Goal: Task Accomplishment & Management: Use online tool/utility

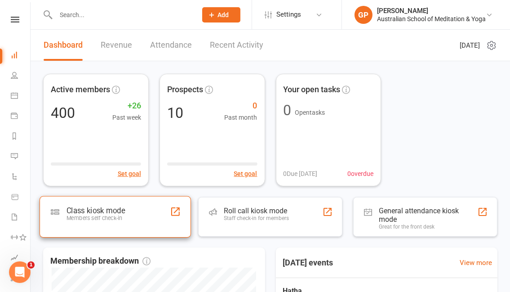
click at [98, 213] on div "Class kiosk mode" at bounding box center [96, 210] width 58 height 9
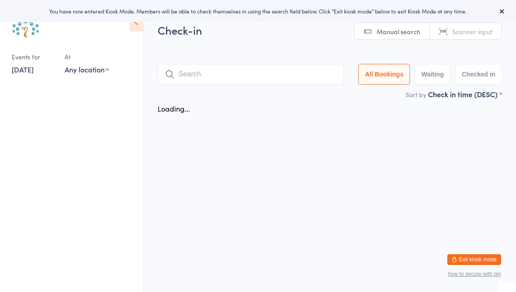
click at [102, 208] on ul at bounding box center [71, 187] width 143 height 210
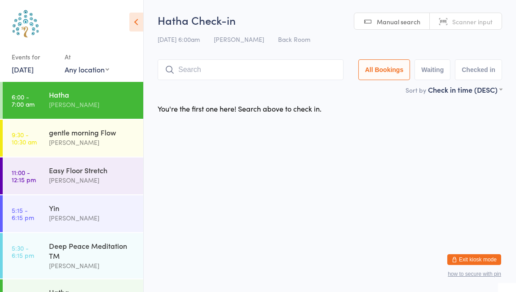
click at [464, 22] on span "Scanner input" at bounding box center [472, 21] width 40 height 9
type input "8765"
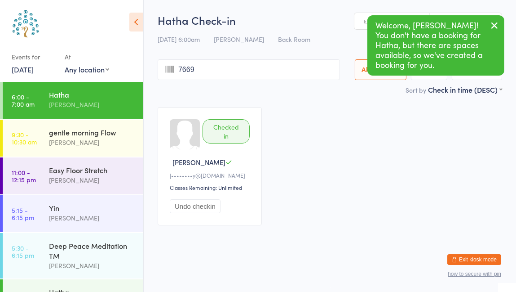
type input "7669"
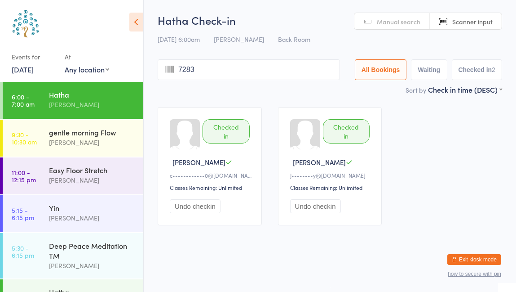
type input "7283"
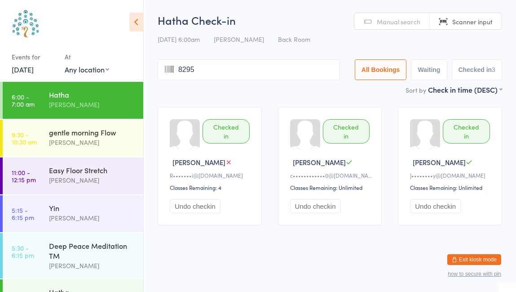
type input "8295"
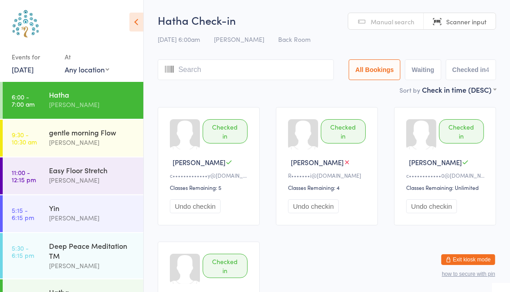
click at [388, 22] on span "Manual search" at bounding box center [393, 21] width 44 height 9
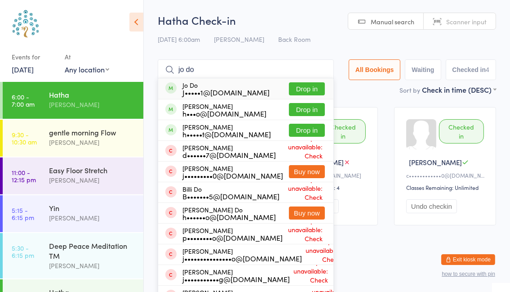
type input "jo do"
click at [301, 91] on button "Drop in" at bounding box center [307, 88] width 36 height 13
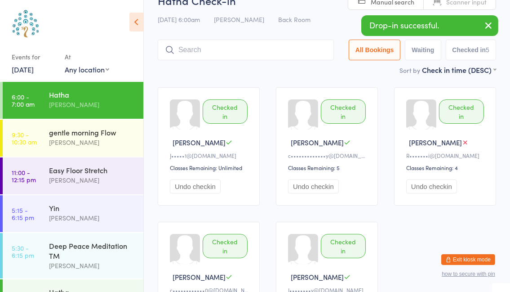
scroll to position [17, 0]
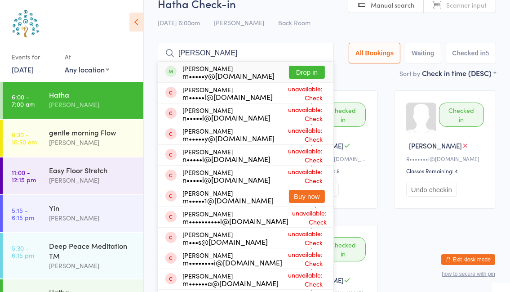
type input "[PERSON_NAME]"
click at [304, 73] on button "Drop in" at bounding box center [307, 72] width 36 height 13
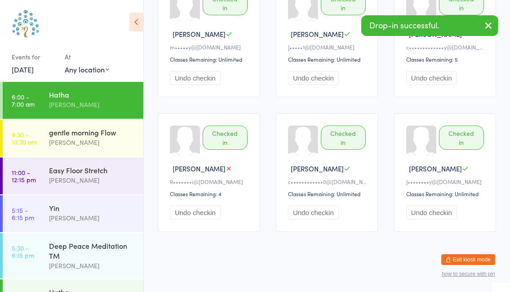
scroll to position [129, 0]
